Goal: Task Accomplishment & Management: Use online tool/utility

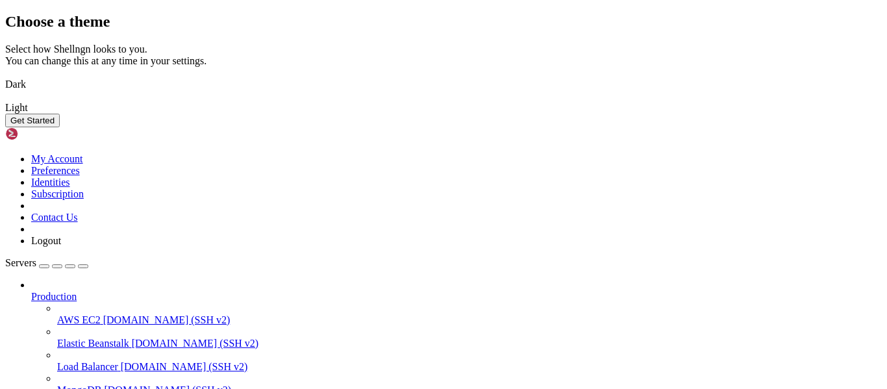
click at [5, 76] on img at bounding box center [5, 76] width 0 height 0
click at [60, 127] on button "Get Started" at bounding box center [32, 121] width 55 height 14
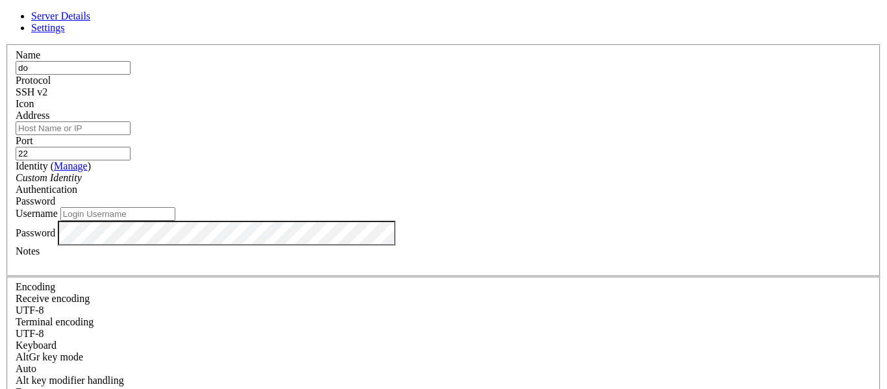
type input "do"
click at [131, 135] on input "Address" at bounding box center [73, 128] width 115 height 14
paste input "[TECHNICAL_ID]"
type input "[TECHNICAL_ID]"
click at [175, 221] on input "Username" at bounding box center [117, 214] width 115 height 14
